Goal: Find specific page/section

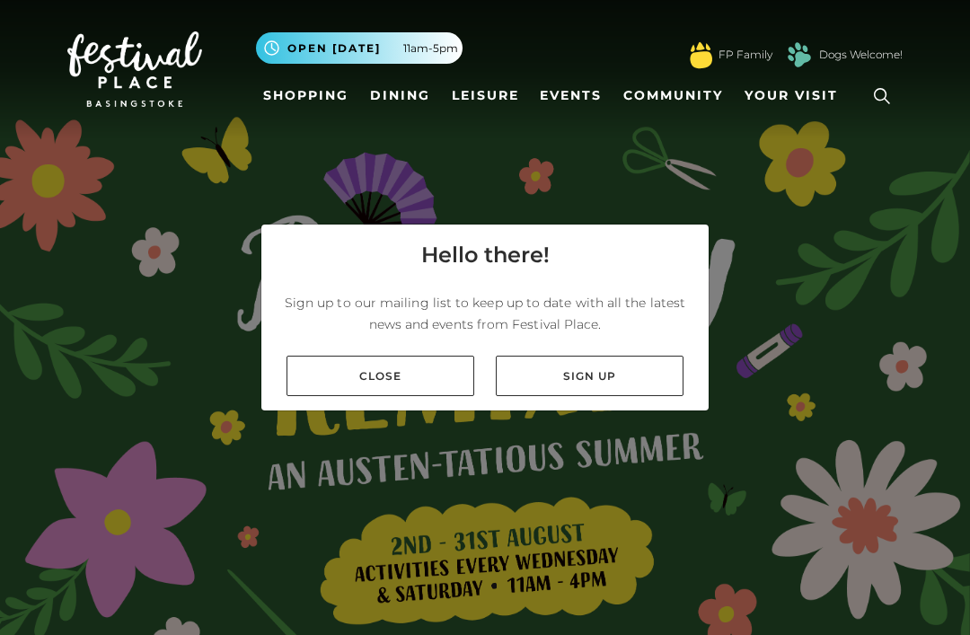
click at [404, 396] on link "Close" at bounding box center [380, 376] width 188 height 40
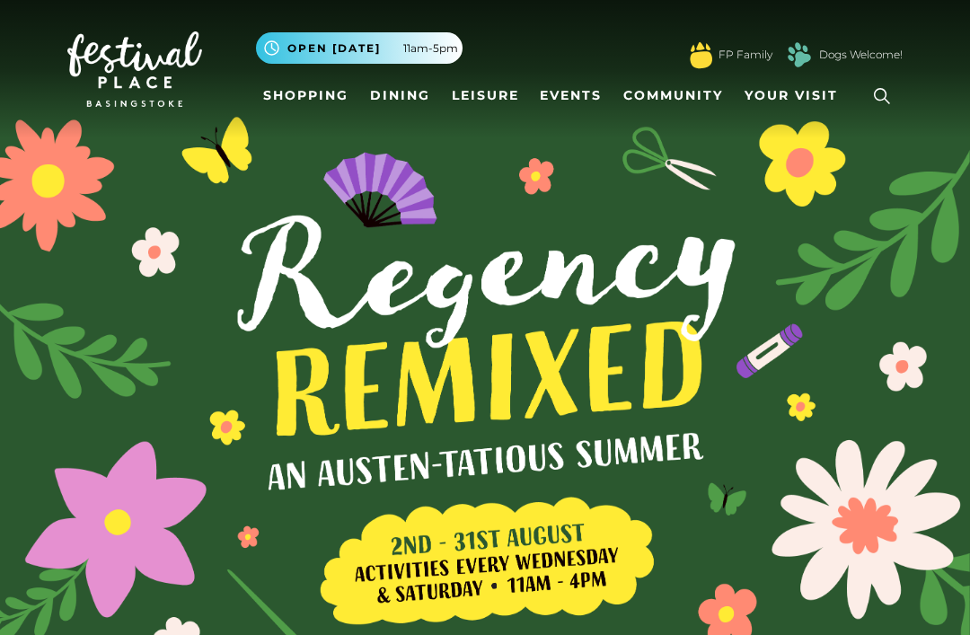
click at [309, 92] on link "Shopping" at bounding box center [306, 95] width 100 height 33
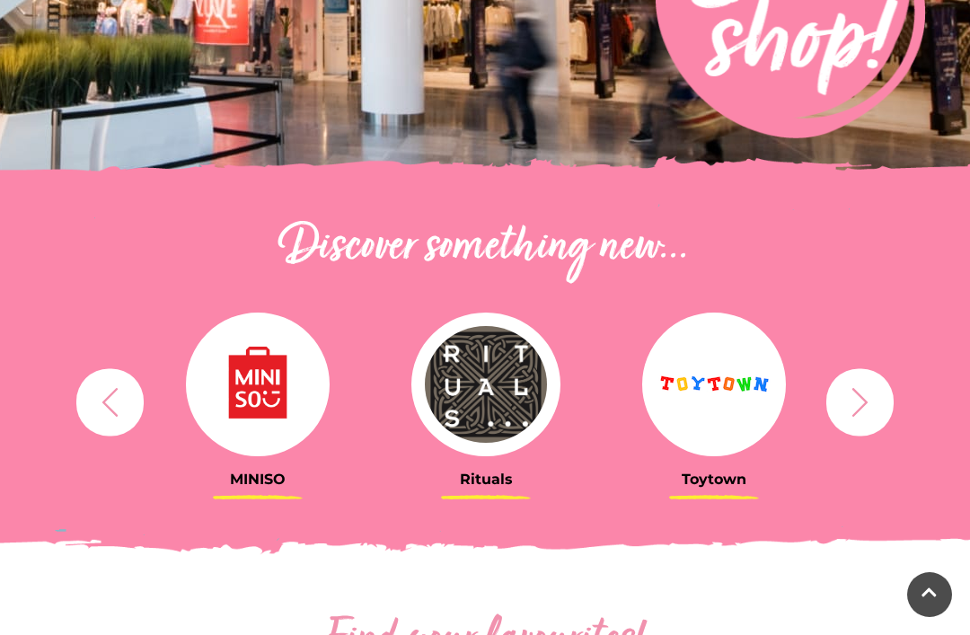
scroll to position [444, 0]
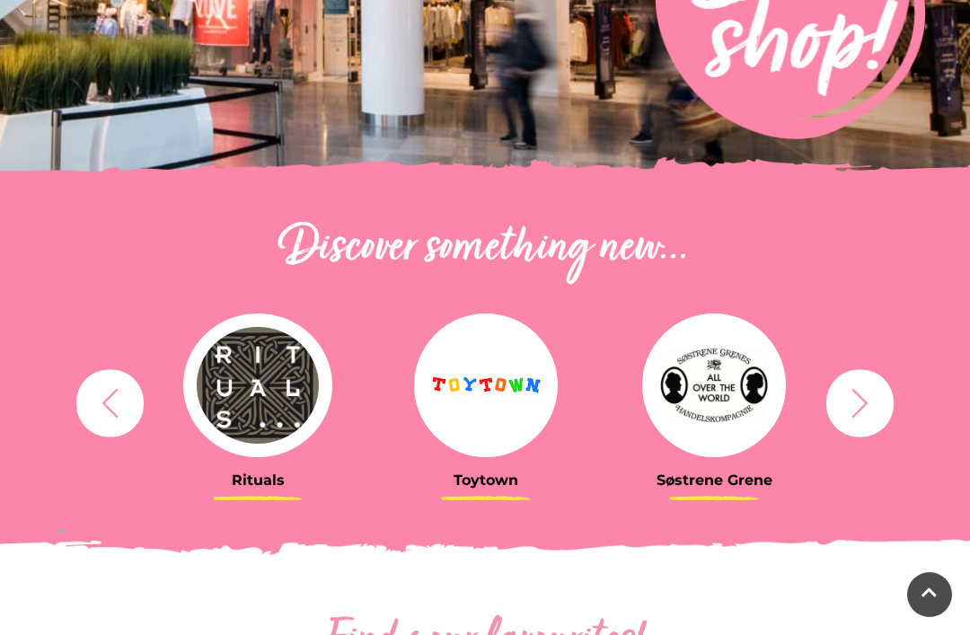
click at [891, 400] on button "button" at bounding box center [859, 402] width 67 height 67
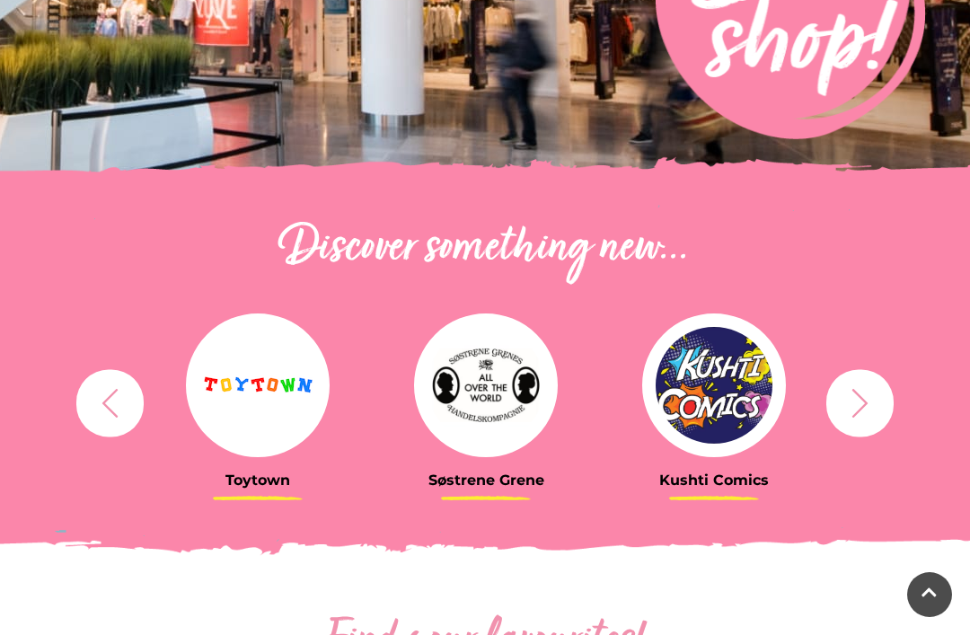
click at [867, 409] on icon "button" at bounding box center [859, 402] width 33 height 33
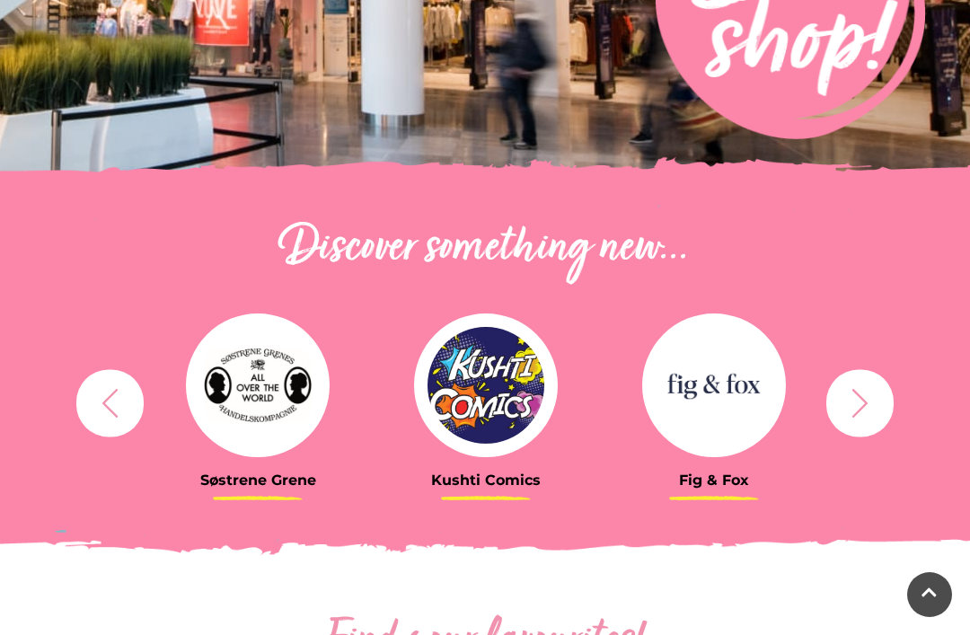
click at [884, 409] on button "button" at bounding box center [859, 402] width 67 height 67
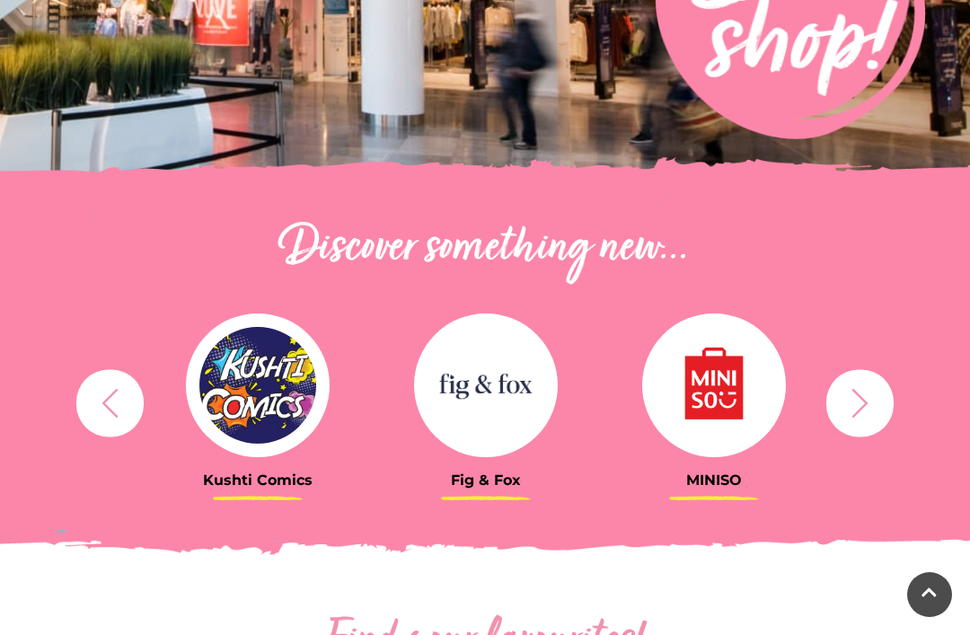
click at [870, 410] on icon "button" at bounding box center [859, 402] width 33 height 33
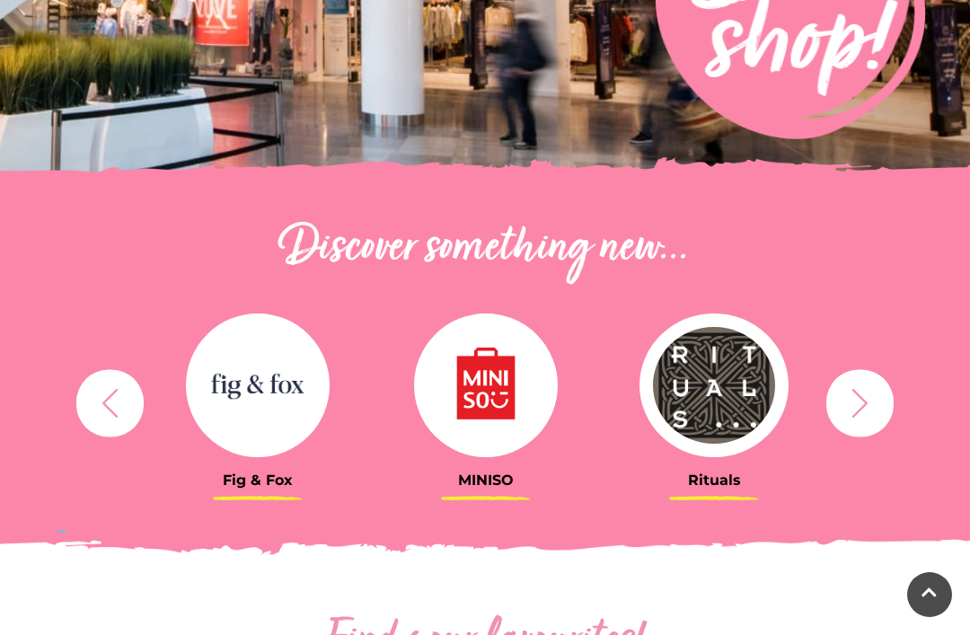
click at [875, 404] on icon "button" at bounding box center [859, 402] width 33 height 33
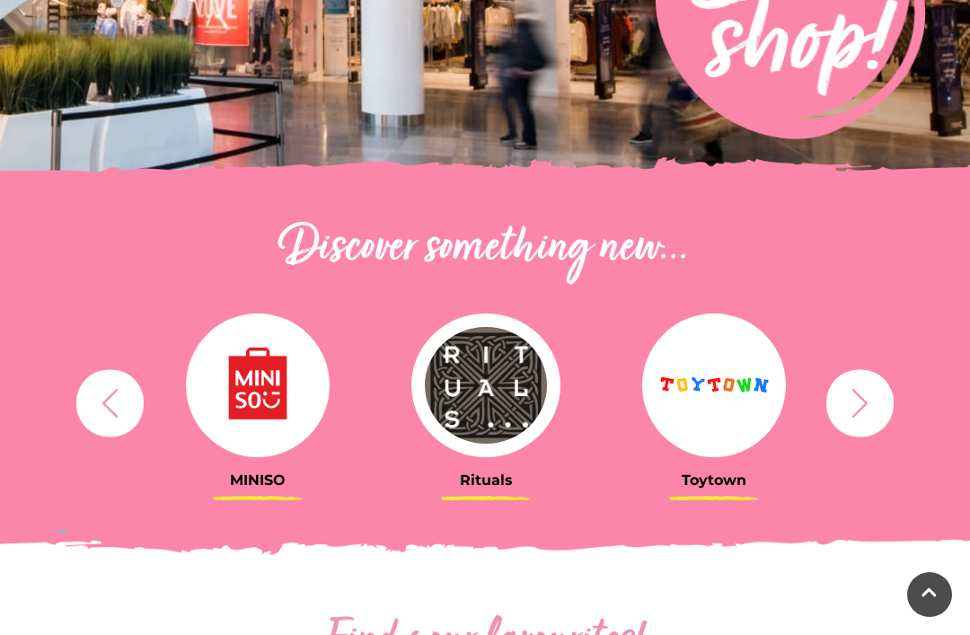
click at [880, 409] on button "button" at bounding box center [859, 402] width 67 height 67
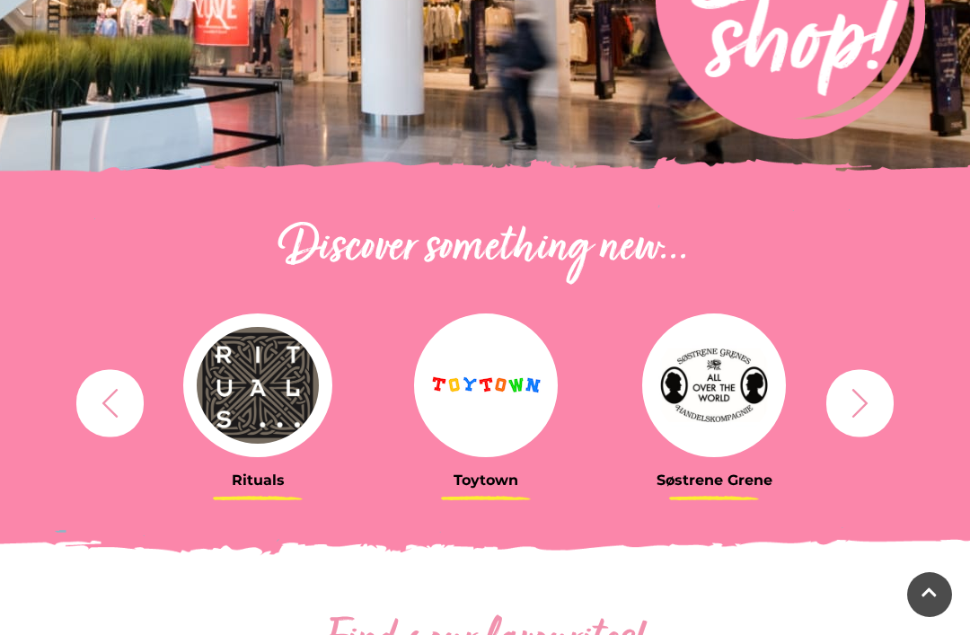
click at [879, 396] on button "button" at bounding box center [859, 402] width 67 height 67
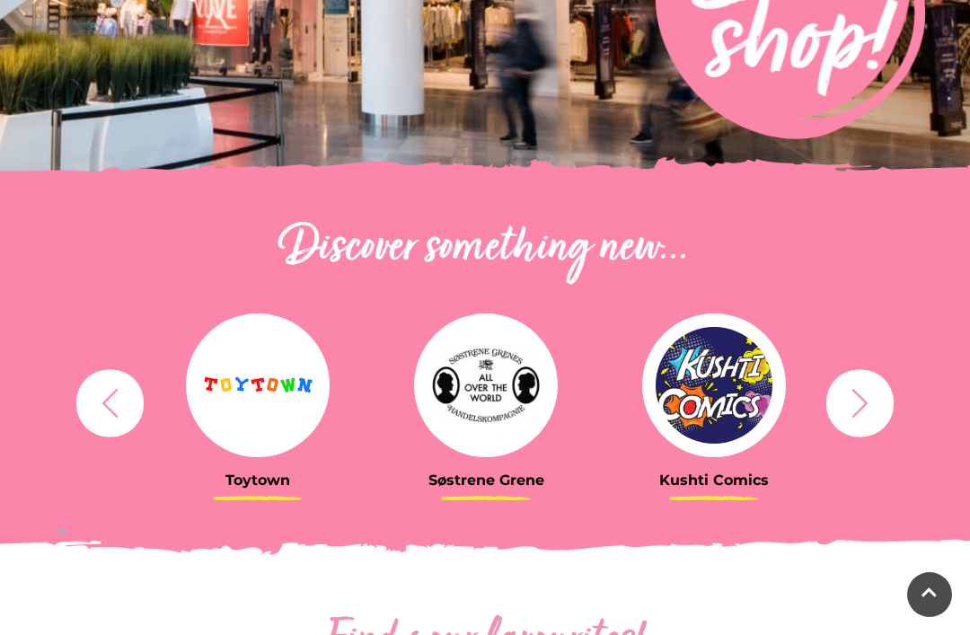
click at [871, 392] on icon "button" at bounding box center [859, 402] width 33 height 33
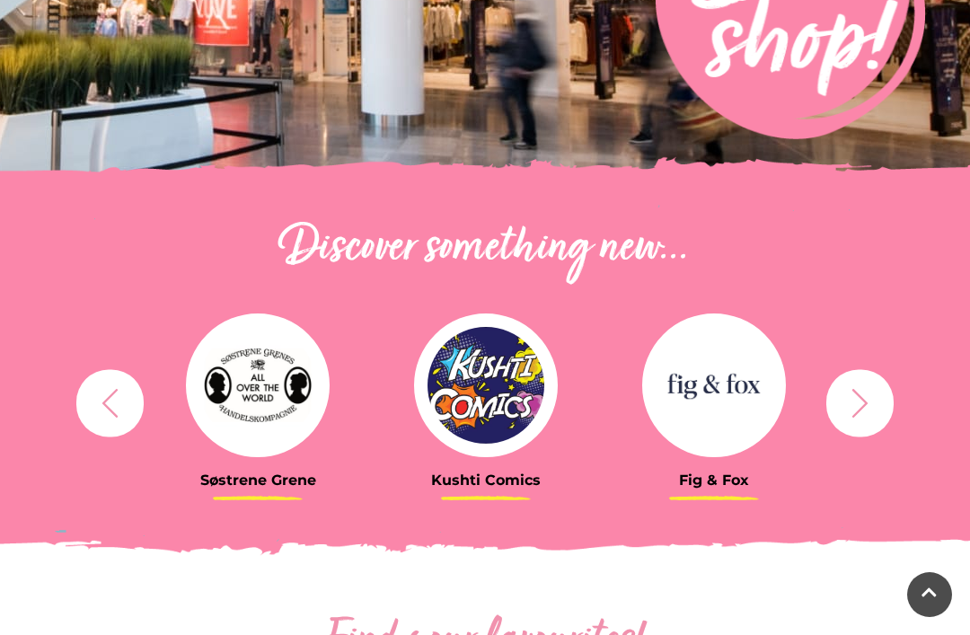
click at [869, 387] on icon "button" at bounding box center [859, 402] width 33 height 33
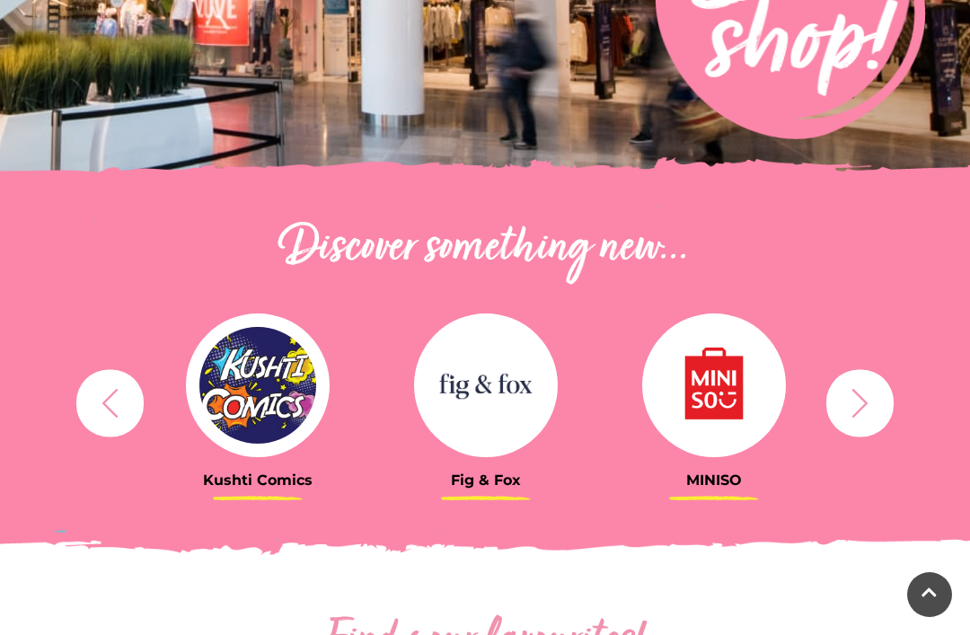
click at [867, 397] on icon "button" at bounding box center [859, 402] width 33 height 33
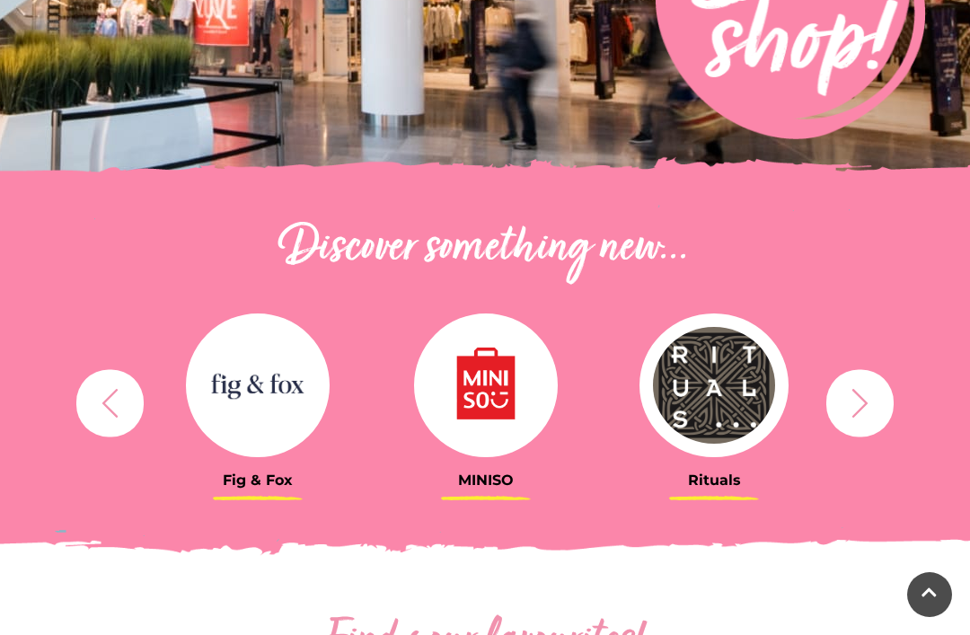
click at [867, 400] on icon "button" at bounding box center [859, 402] width 33 height 33
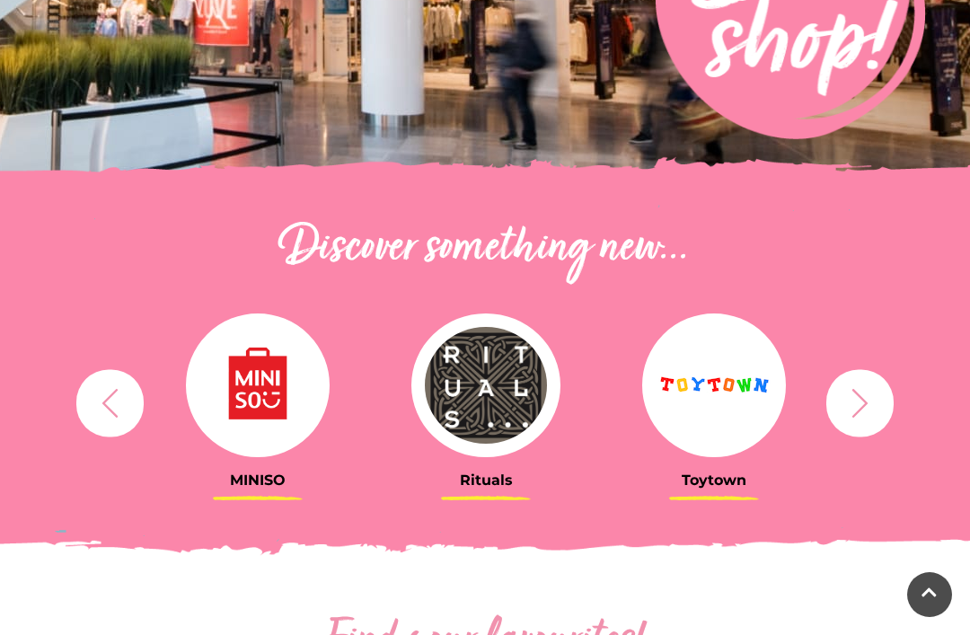
click at [867, 410] on icon "button" at bounding box center [859, 402] width 33 height 33
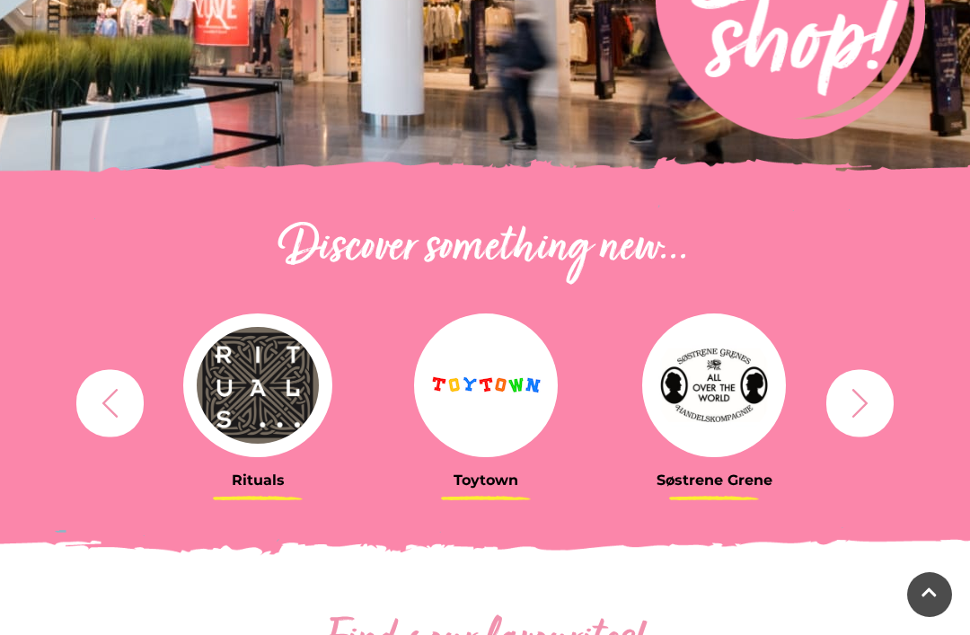
click at [876, 382] on button "button" at bounding box center [859, 402] width 67 height 67
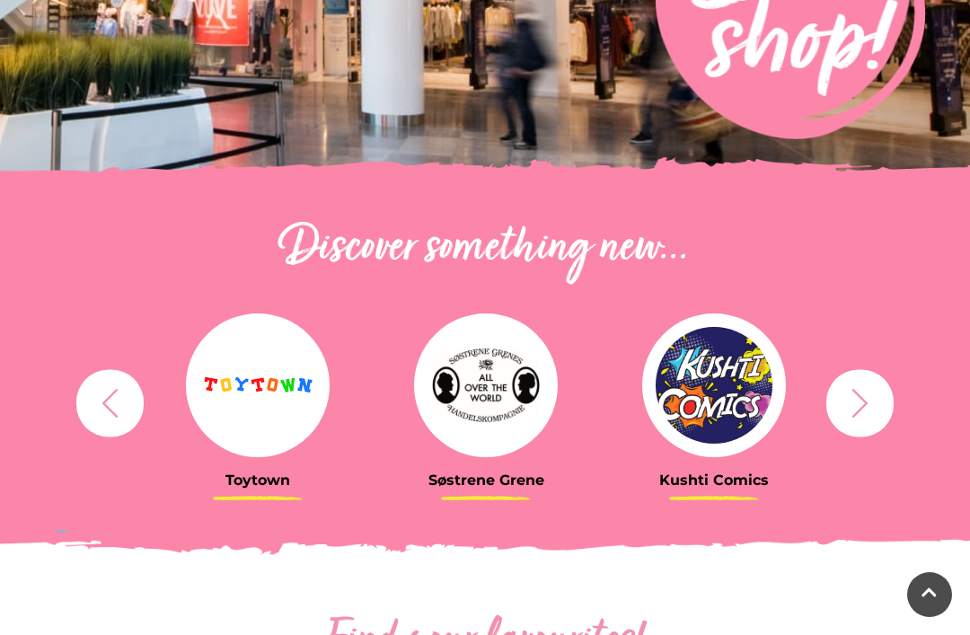
click at [865, 398] on icon "button" at bounding box center [859, 402] width 33 height 33
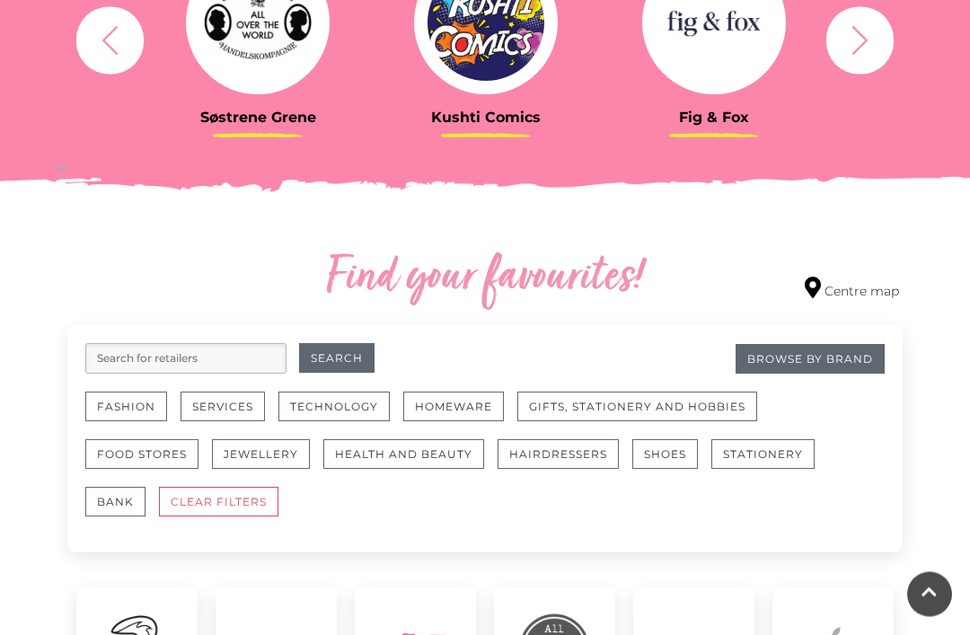
scroll to position [810, 0]
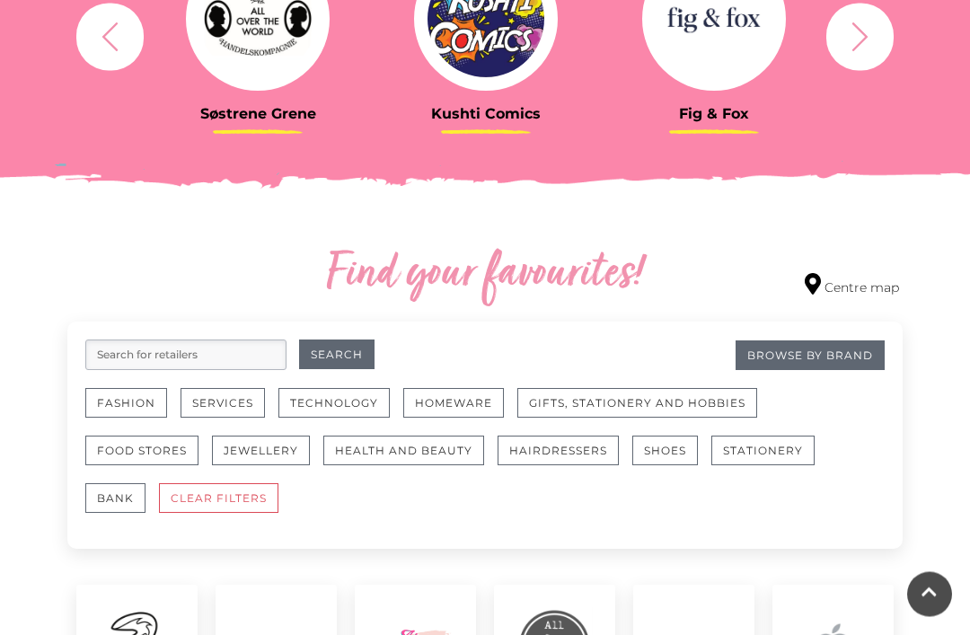
click at [118, 396] on button "Fashion" at bounding box center [126, 404] width 82 height 30
